Goal: Information Seeking & Learning: Learn about a topic

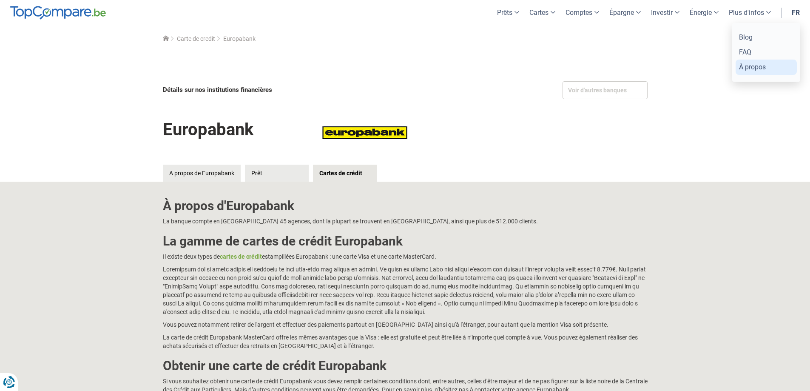
click at [751, 68] on link "À propos" at bounding box center [766, 67] width 61 height 15
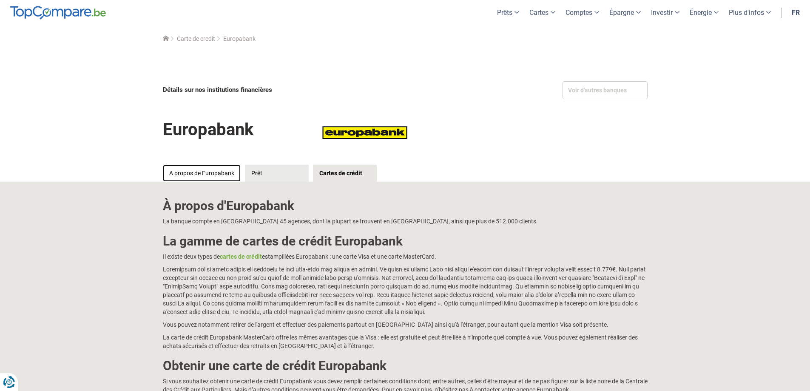
click at [217, 176] on link "A propos de Europabank" at bounding box center [202, 173] width 78 height 17
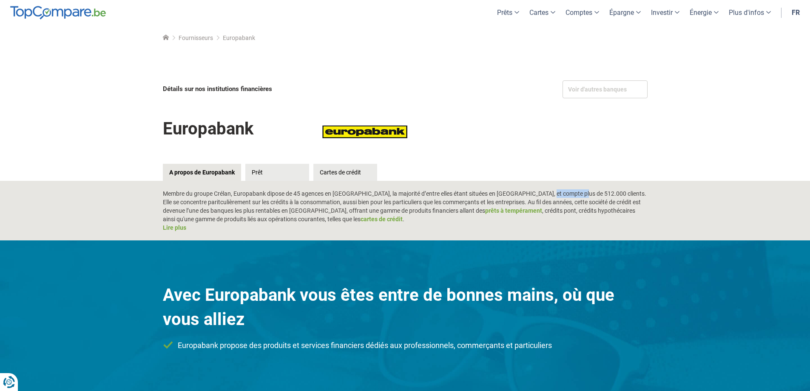
drag, startPoint x: 538, startPoint y: 191, endPoint x: 568, endPoint y: 191, distance: 30.6
click at [568, 191] on div "Membre du groupe Crélan, Europabank dipose de 45 agences en [GEOGRAPHIC_DATA], …" at bounding box center [405, 210] width 485 height 43
